Goal: Information Seeking & Learning: Learn about a topic

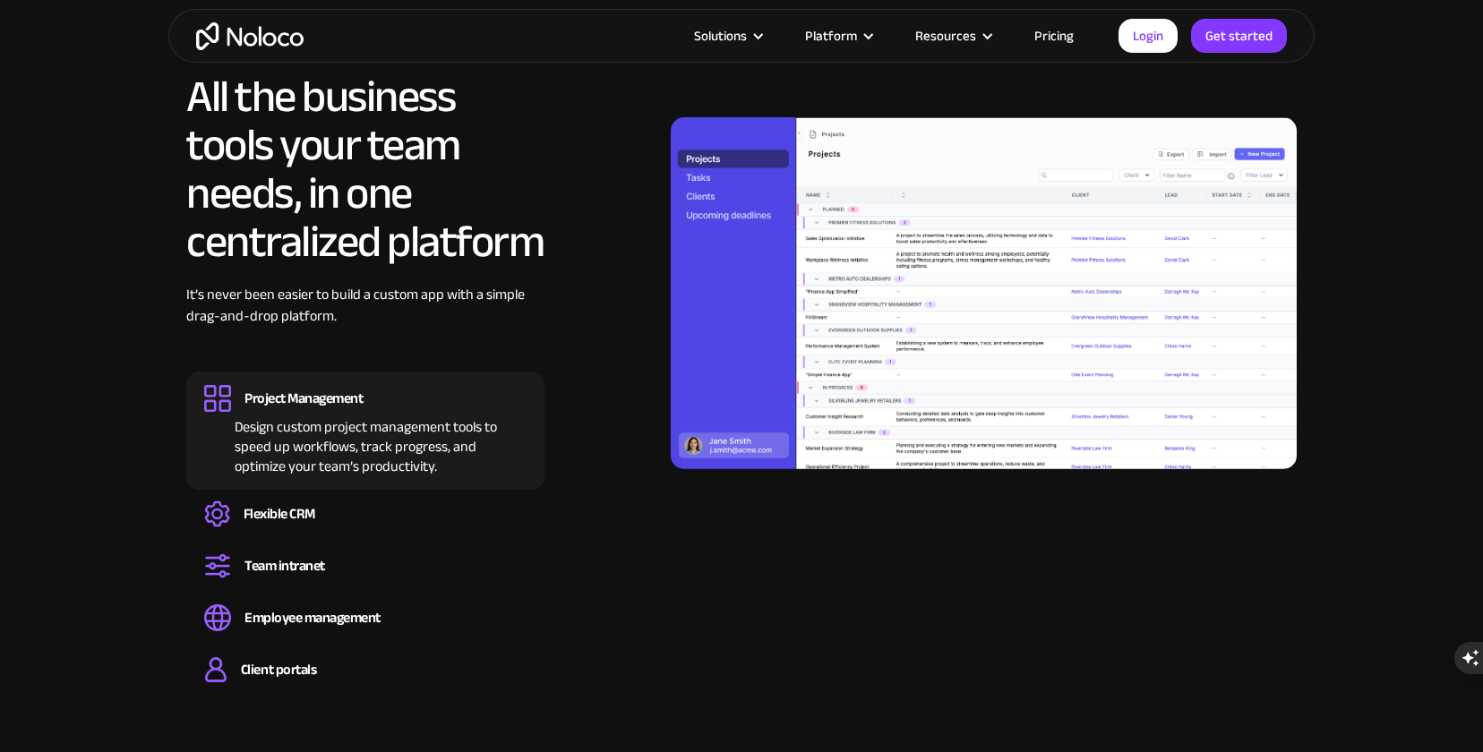
scroll to position [1705, 0]
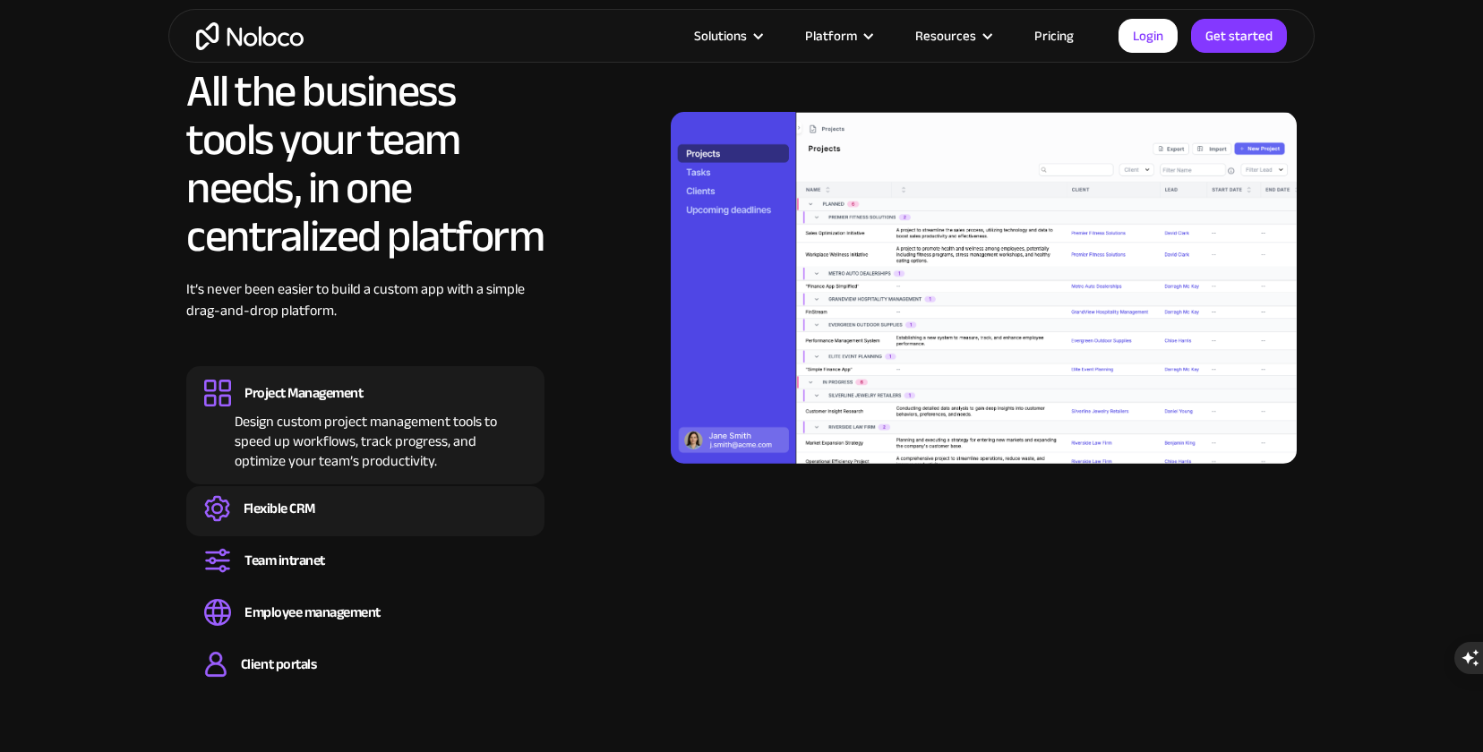
click at [290, 507] on div "Flexible CRM" at bounding box center [280, 509] width 72 height 20
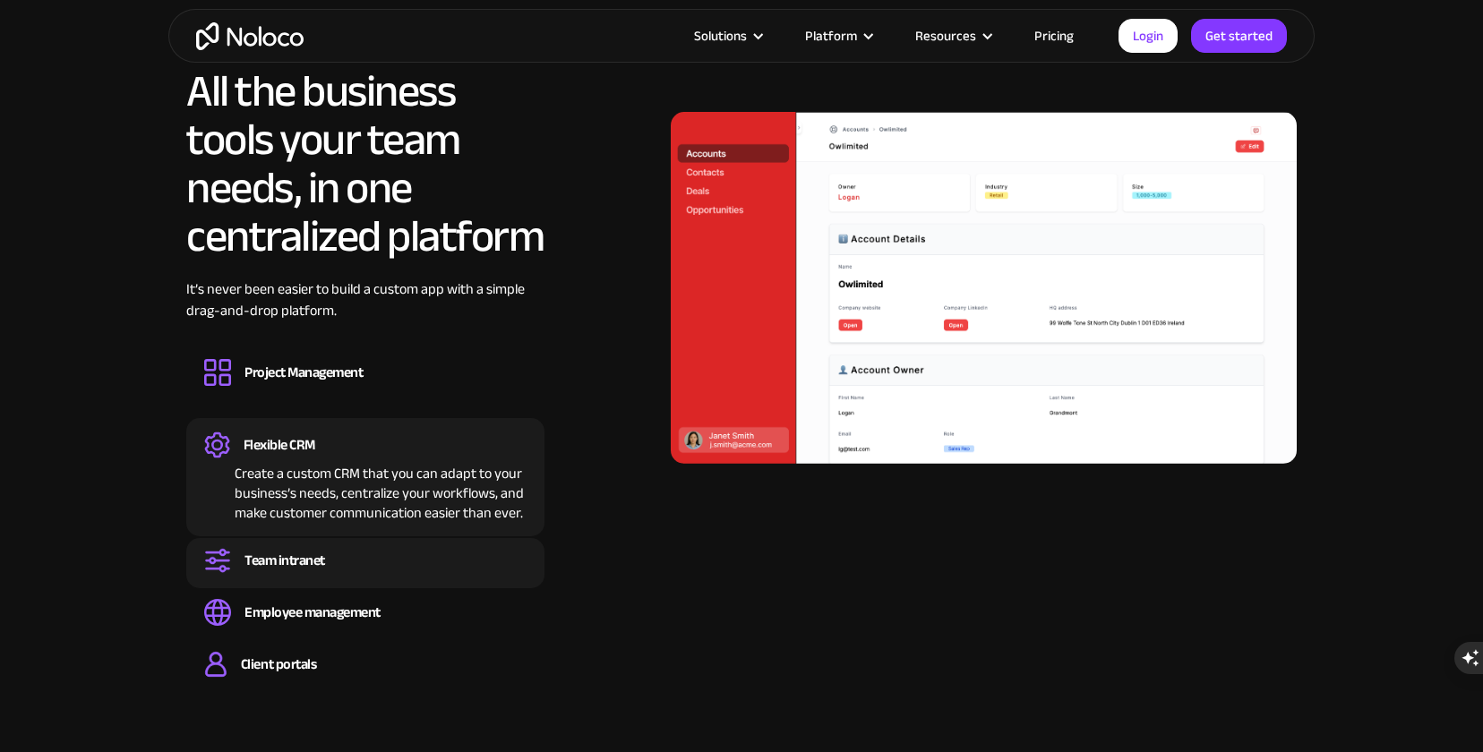
click at [288, 559] on div "Team intranet" at bounding box center [284, 561] width 81 height 20
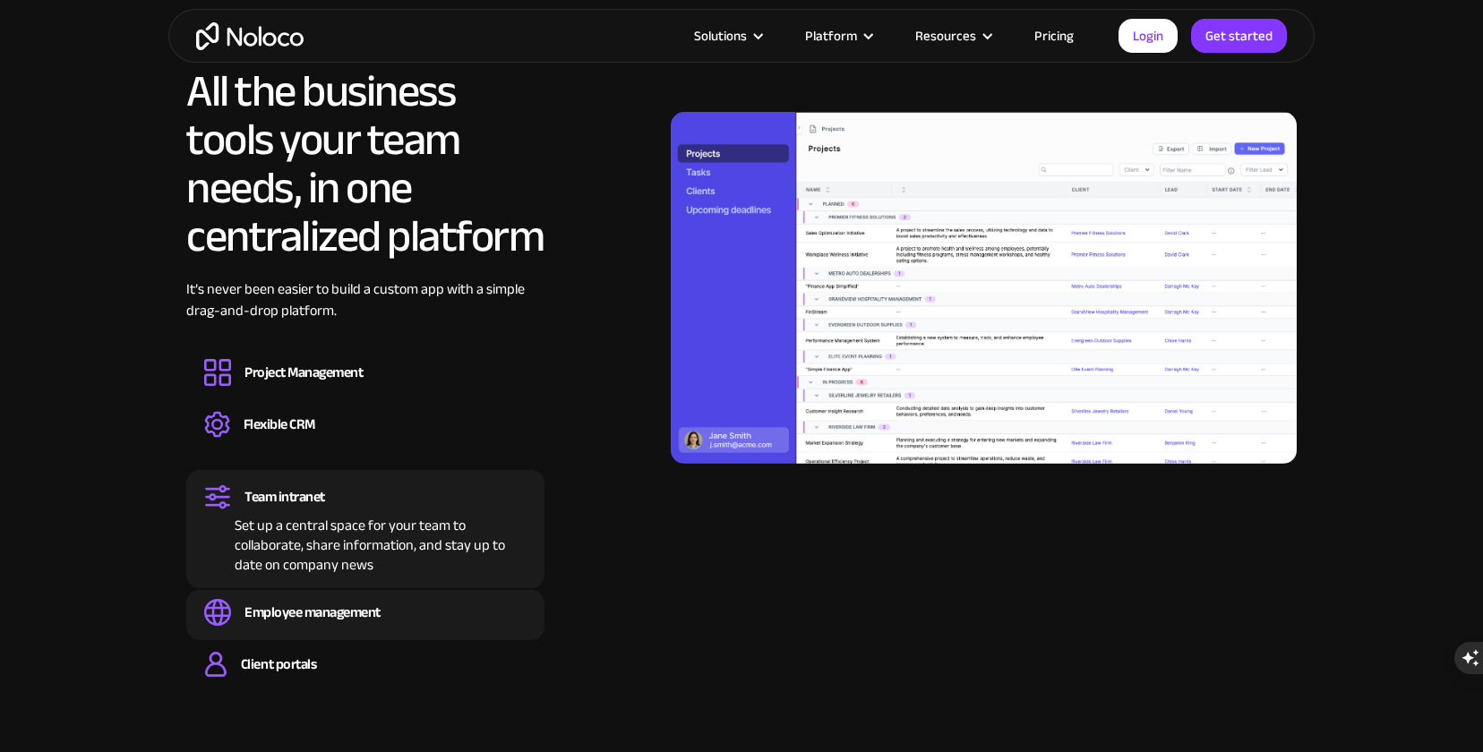
click at [287, 598] on div "Employee management Easily manage employee information, track performance, and …" at bounding box center [365, 615] width 358 height 50
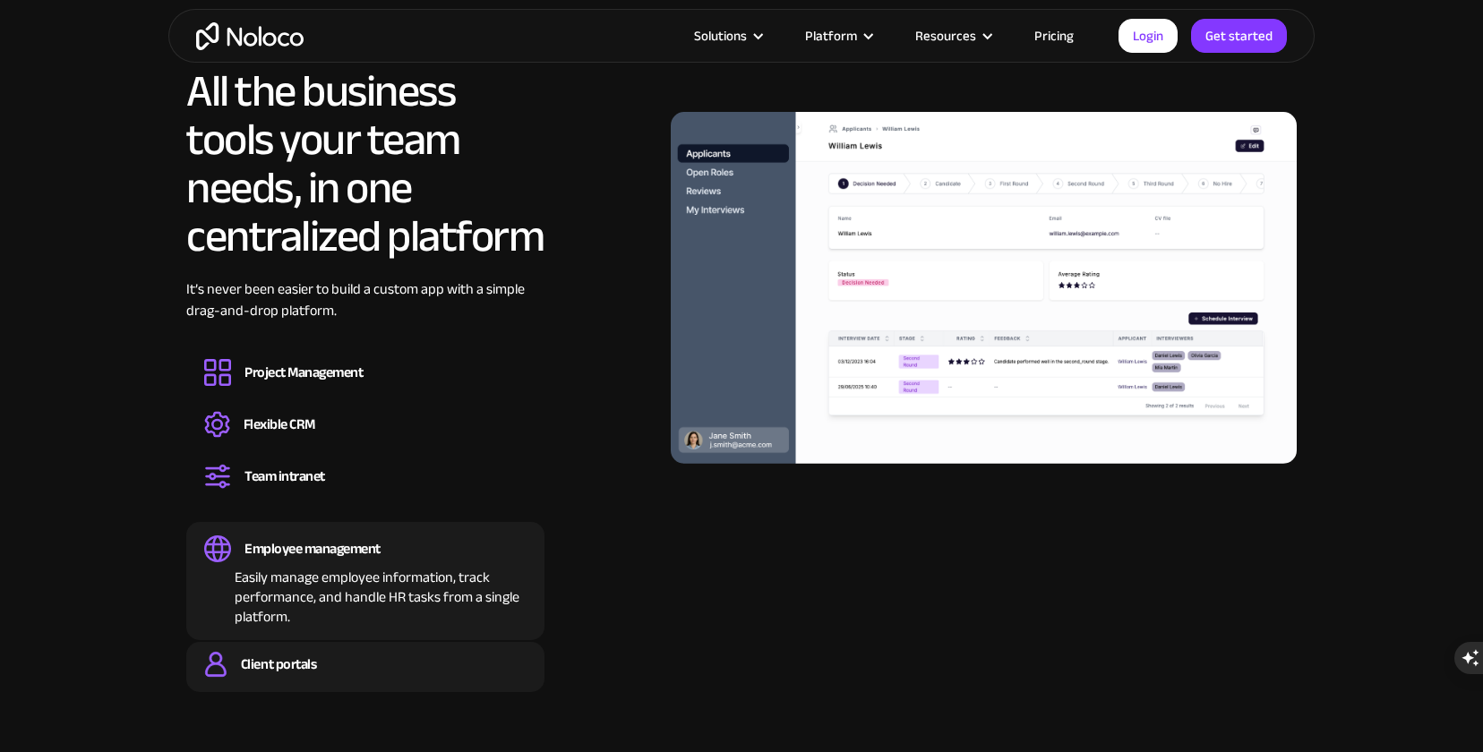
click at [292, 644] on div "Client portals Build a secure, fully-branded, and personalized client portal th…" at bounding box center [365, 667] width 358 height 50
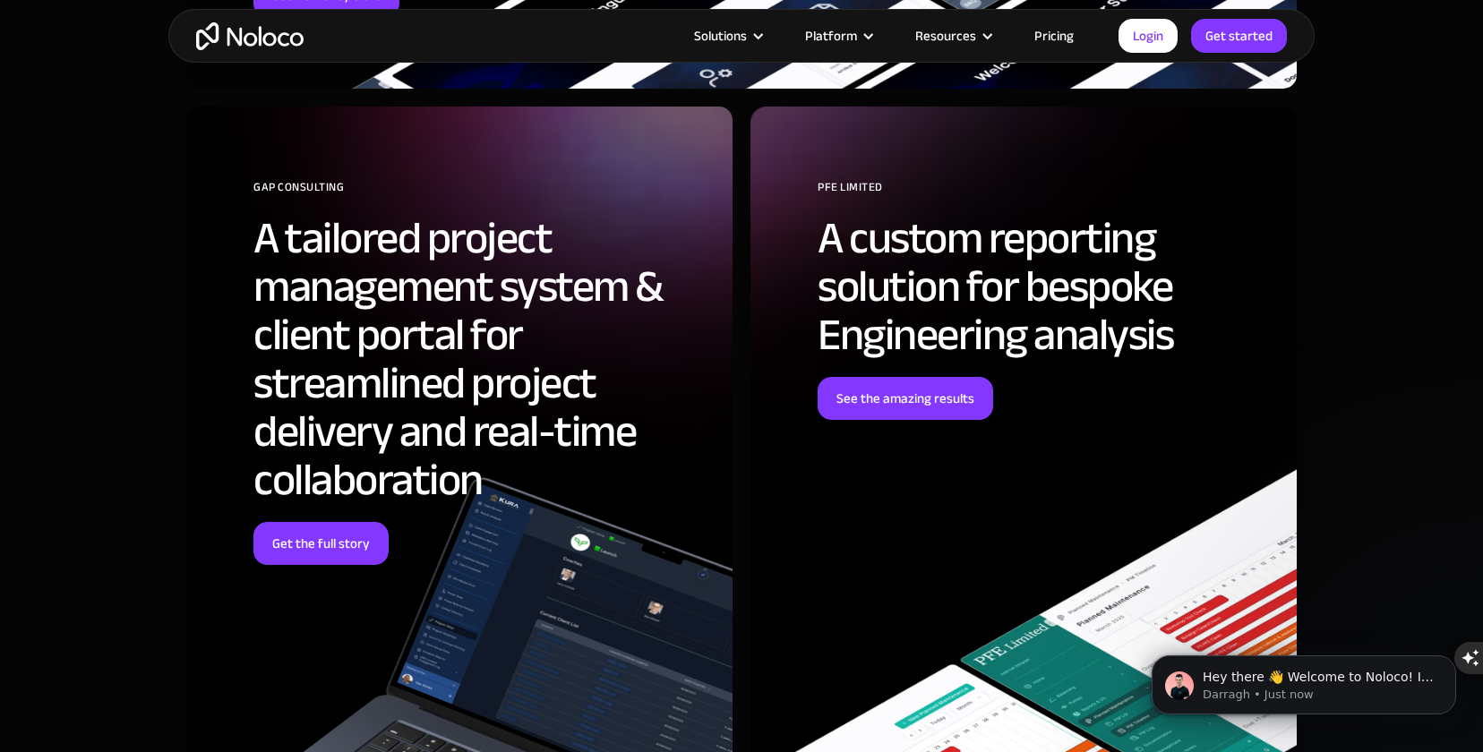
scroll to position [7179, 0]
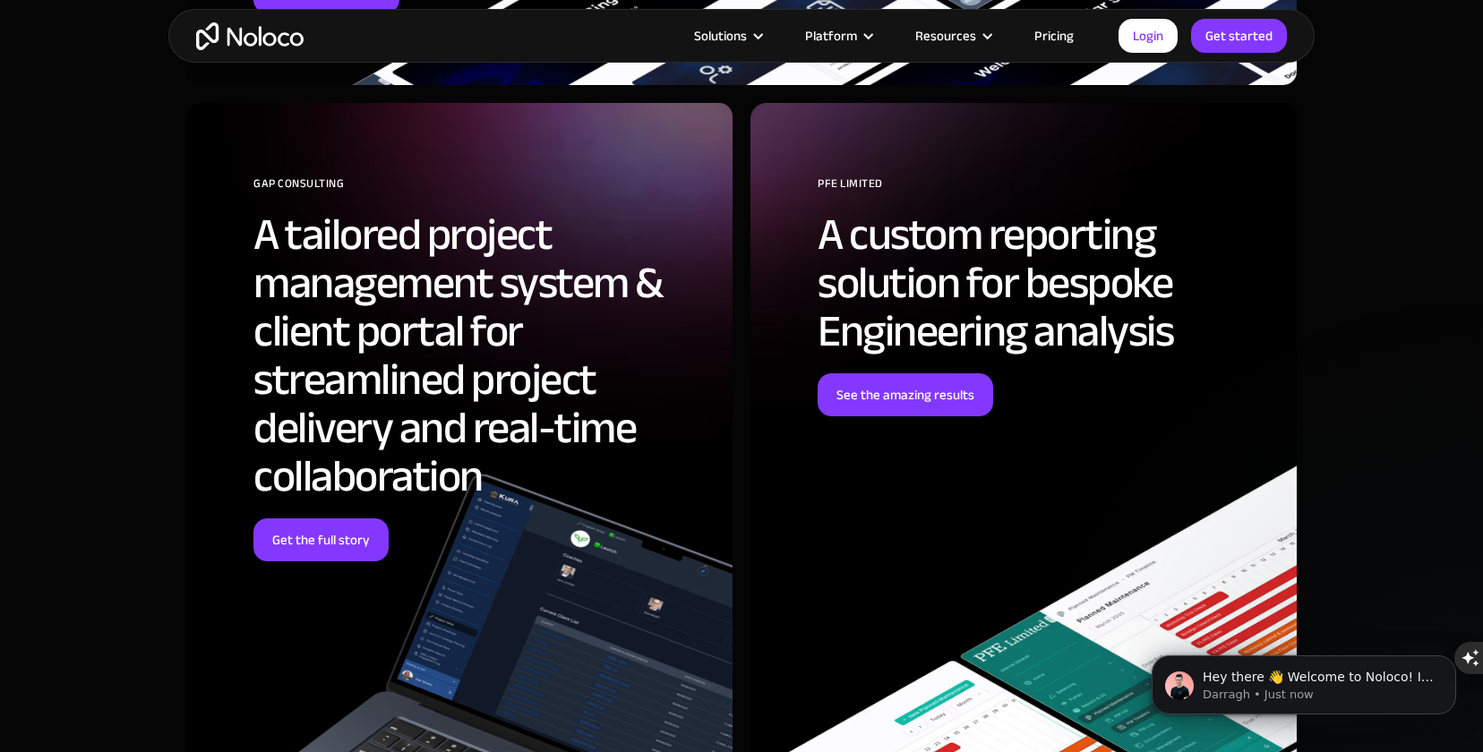
click at [1041, 43] on link "Pricing" at bounding box center [1054, 35] width 84 height 23
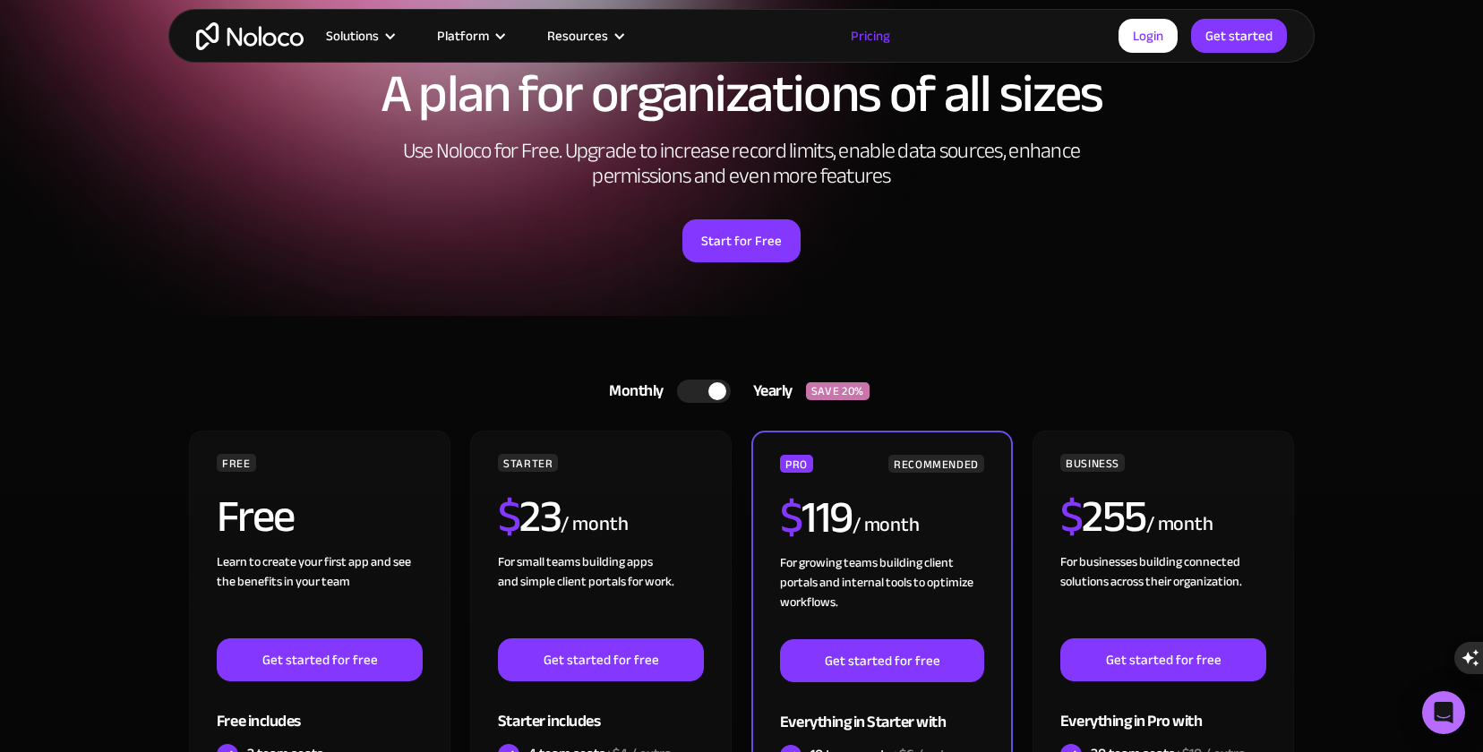
click at [680, 397] on div at bounding box center [704, 391] width 54 height 23
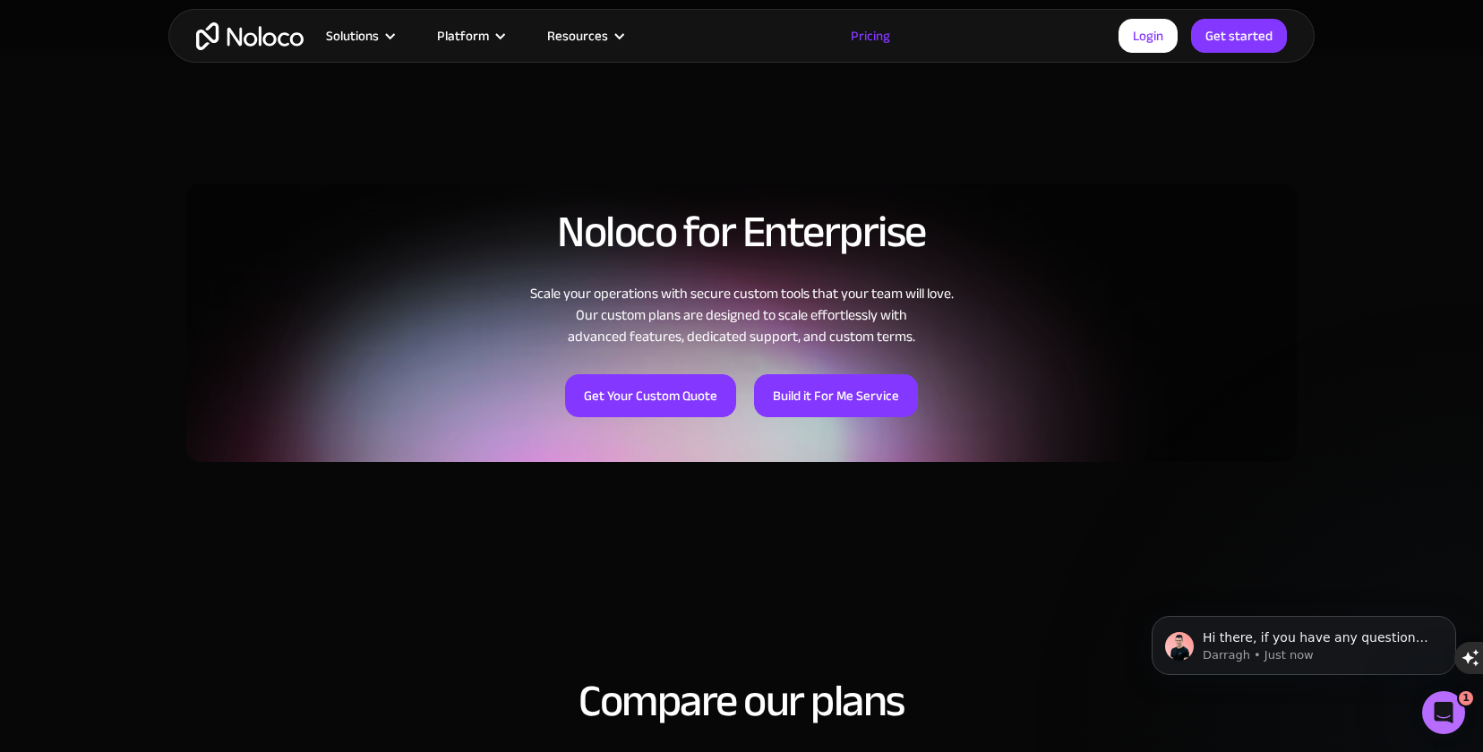
scroll to position [1292, 0]
